Goal: Task Accomplishment & Management: Use online tool/utility

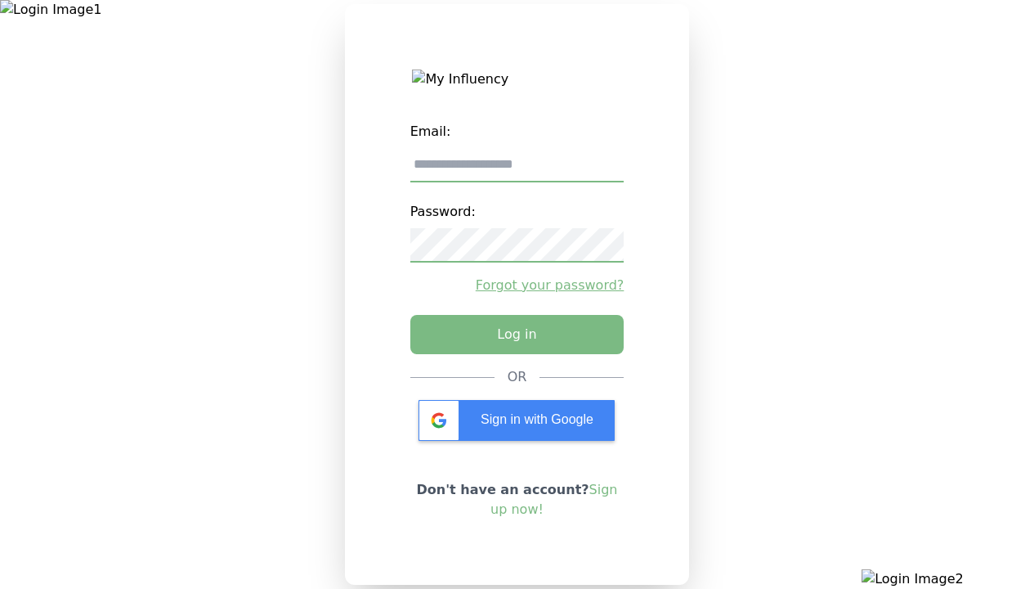
click at [517, 171] on input "email" at bounding box center [517, 165] width 214 height 34
type input "**********"
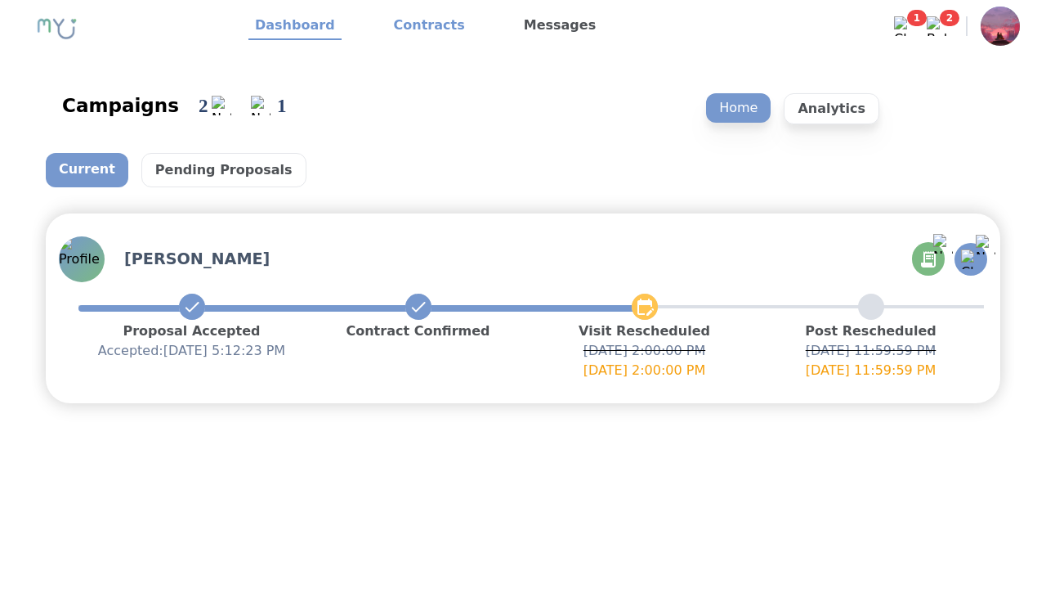
click at [419, 26] on link "Contracts" at bounding box center [430, 26] width 84 height 28
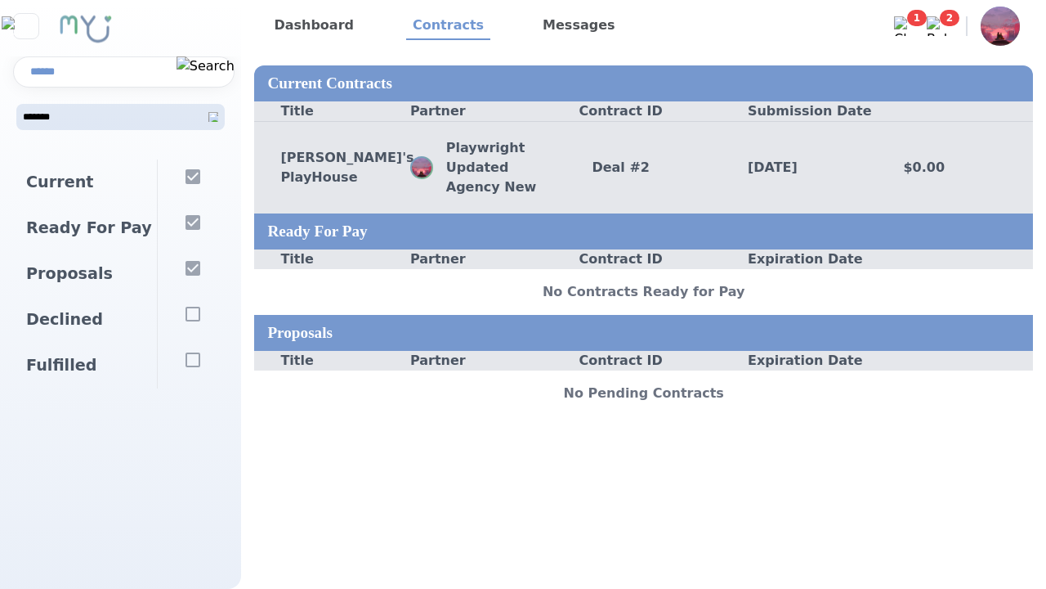
click at [643, 167] on div "Deal # 2" at bounding box center [644, 168] width 156 height 20
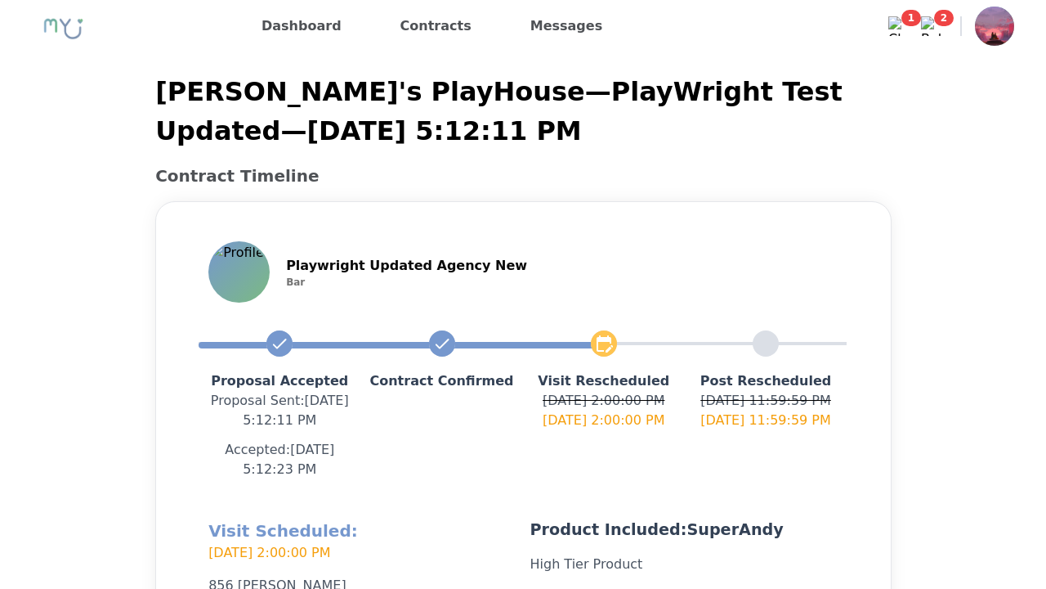
scroll to position [389, 0]
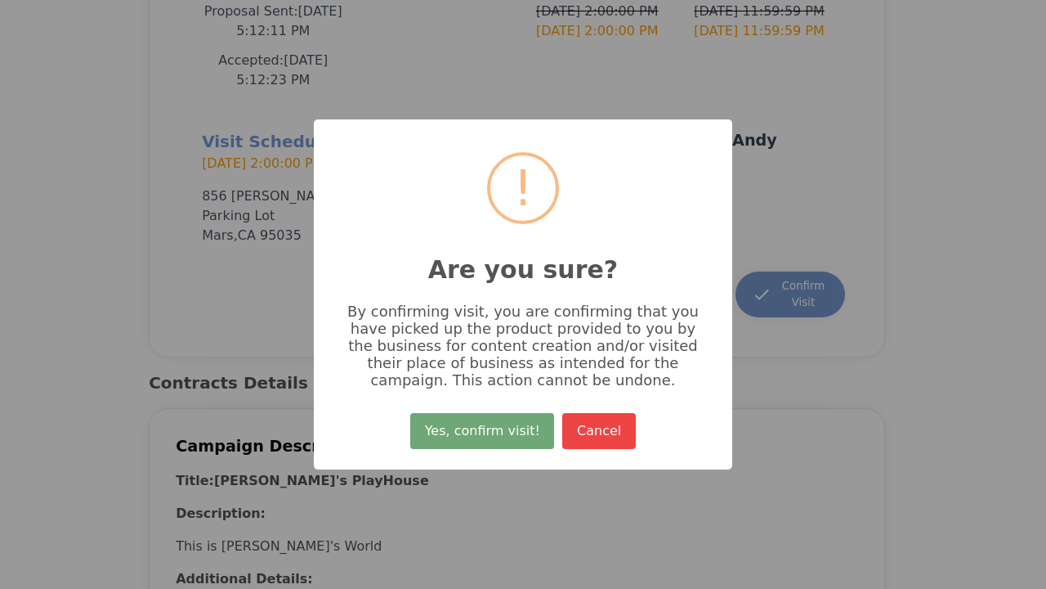
click at [485, 437] on button "Yes, confirm visit!" at bounding box center [482, 431] width 144 height 36
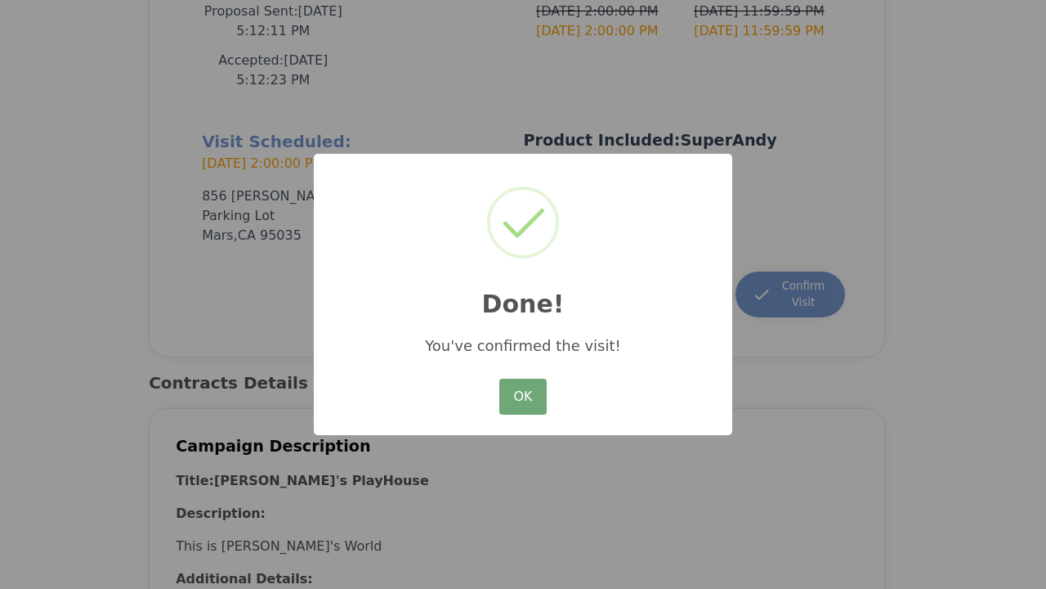
click at [522, 397] on button "OK" at bounding box center [523, 397] width 47 height 36
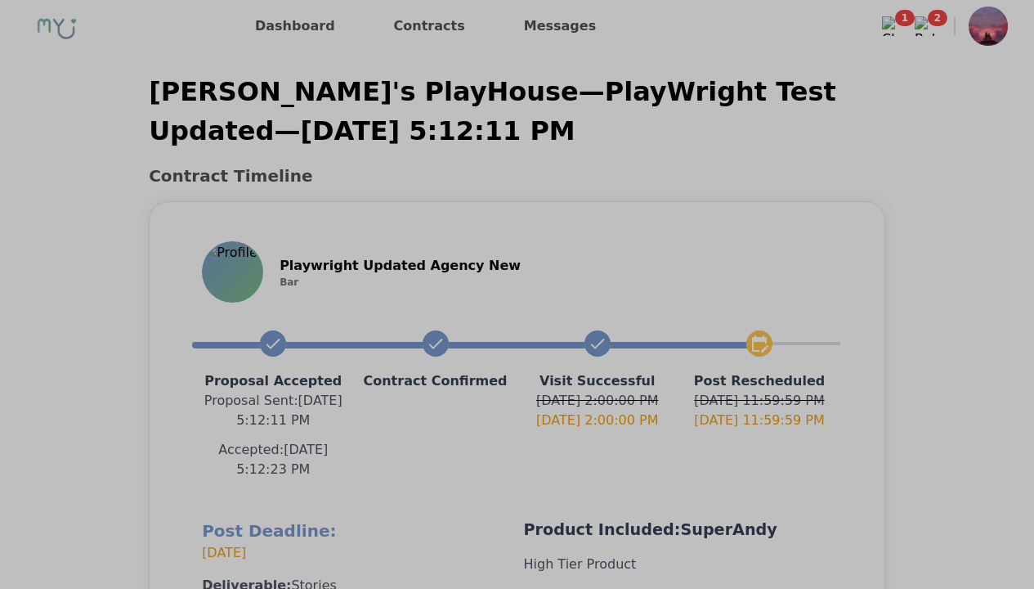
scroll to position [370, 0]
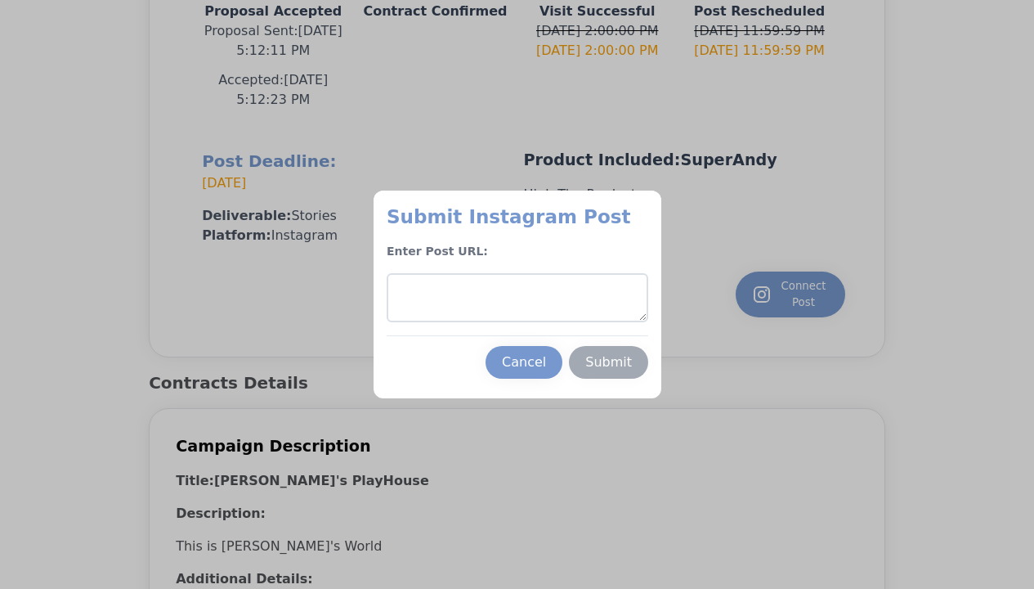
click at [517, 298] on textarea at bounding box center [518, 297] width 262 height 49
type textarea "**********"
click at [608, 362] on div "Submit" at bounding box center [608, 362] width 47 height 20
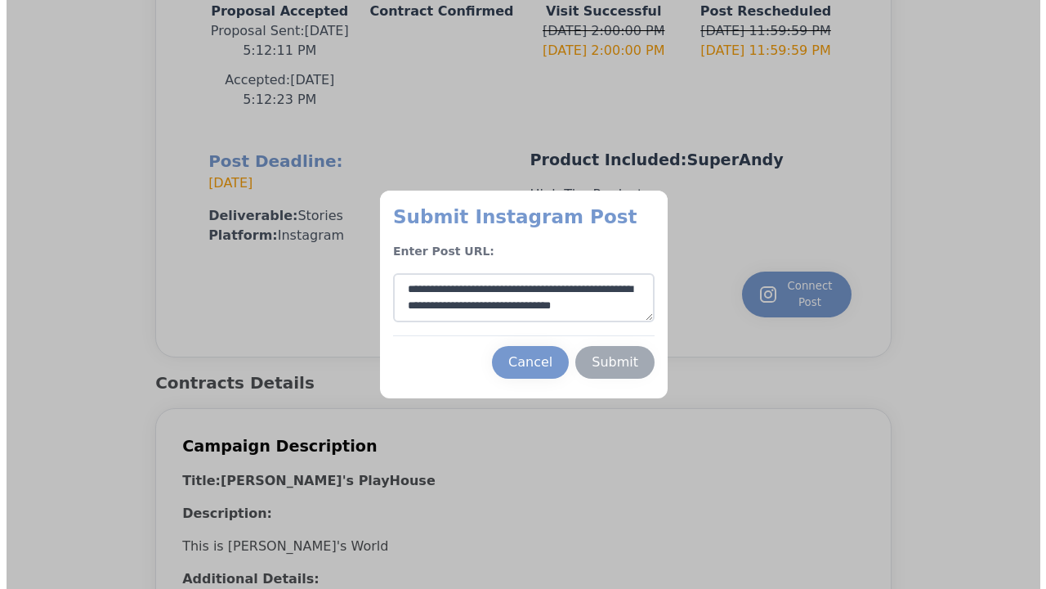
scroll to position [9, 0]
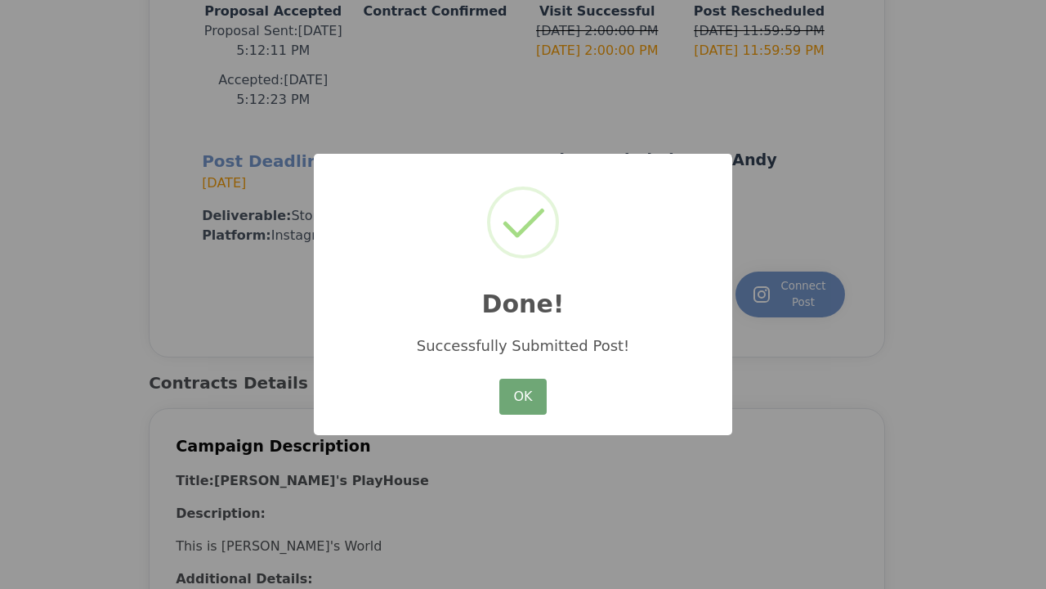
click at [522, 397] on button "OK" at bounding box center [523, 397] width 47 height 36
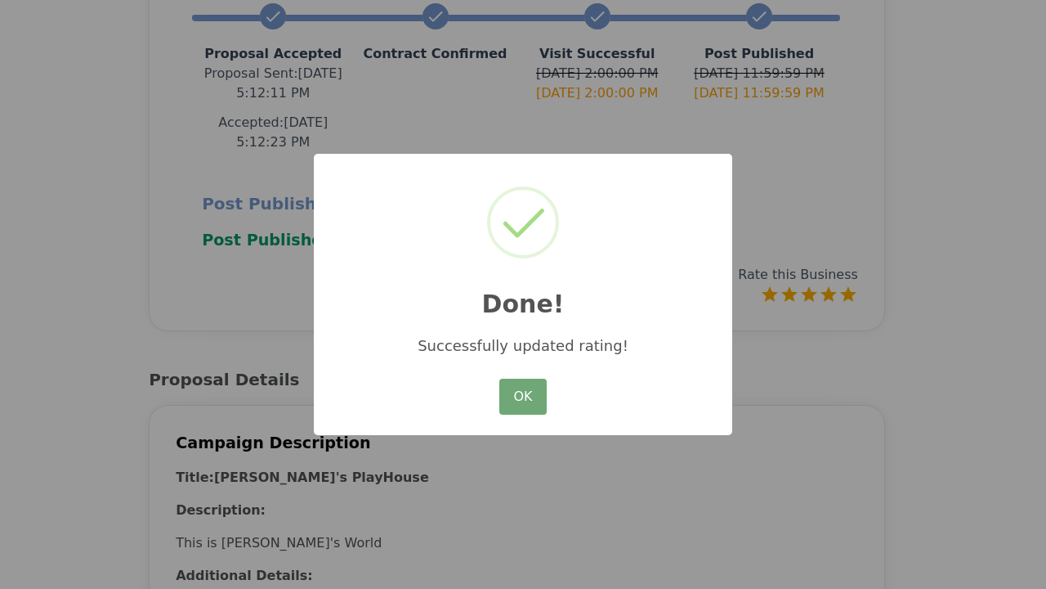
click at [522, 397] on button "OK" at bounding box center [523, 397] width 47 height 36
